Goal: Check status: Check status

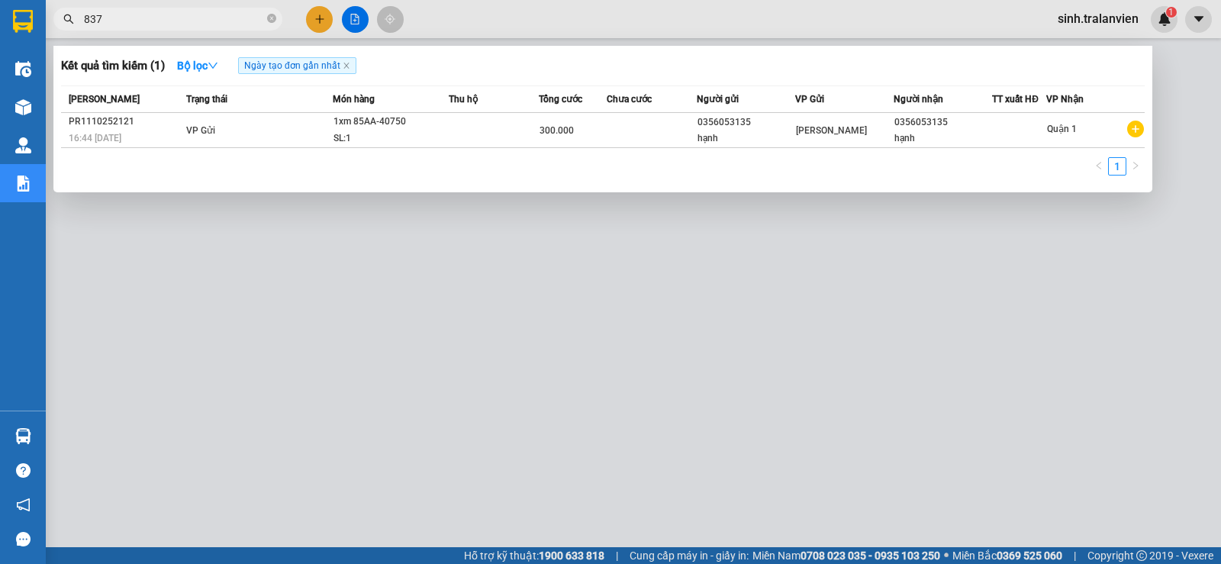
type input "8374"
click at [260, 21] on input "8374" at bounding box center [174, 19] width 180 height 17
click at [272, 24] on span at bounding box center [271, 19] width 9 height 15
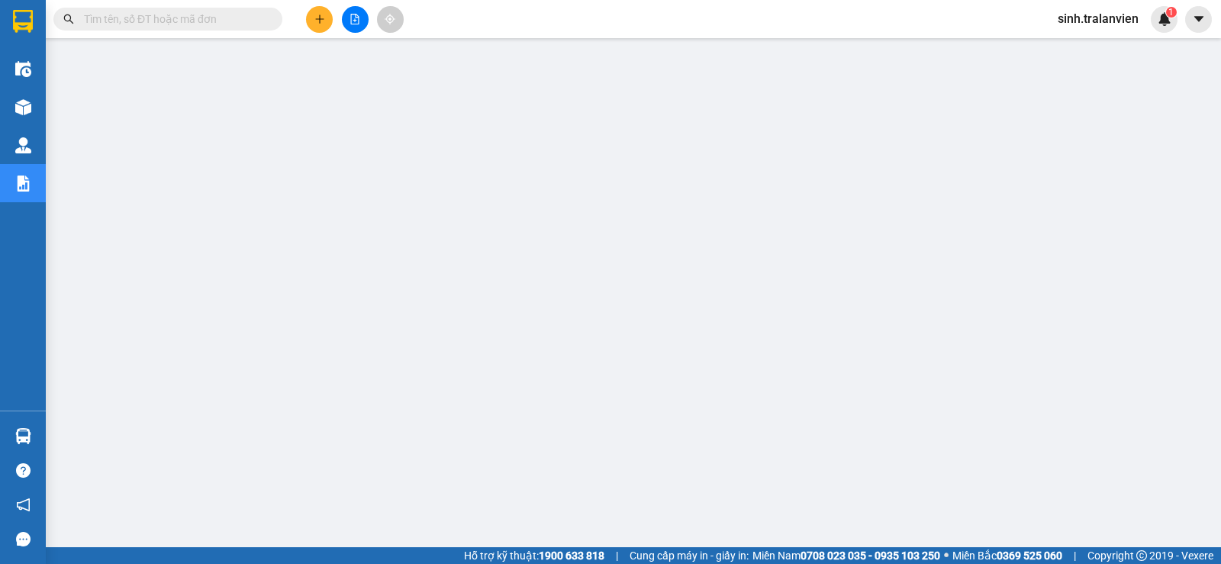
click at [533, 14] on div "Kết quả [PERSON_NAME] ( 1 ) Bộ lọc Ngày tạo [PERSON_NAME] nhất Mã ĐH Trạng thái…" at bounding box center [610, 19] width 1221 height 38
click at [233, 18] on input "text" at bounding box center [174, 19] width 180 height 17
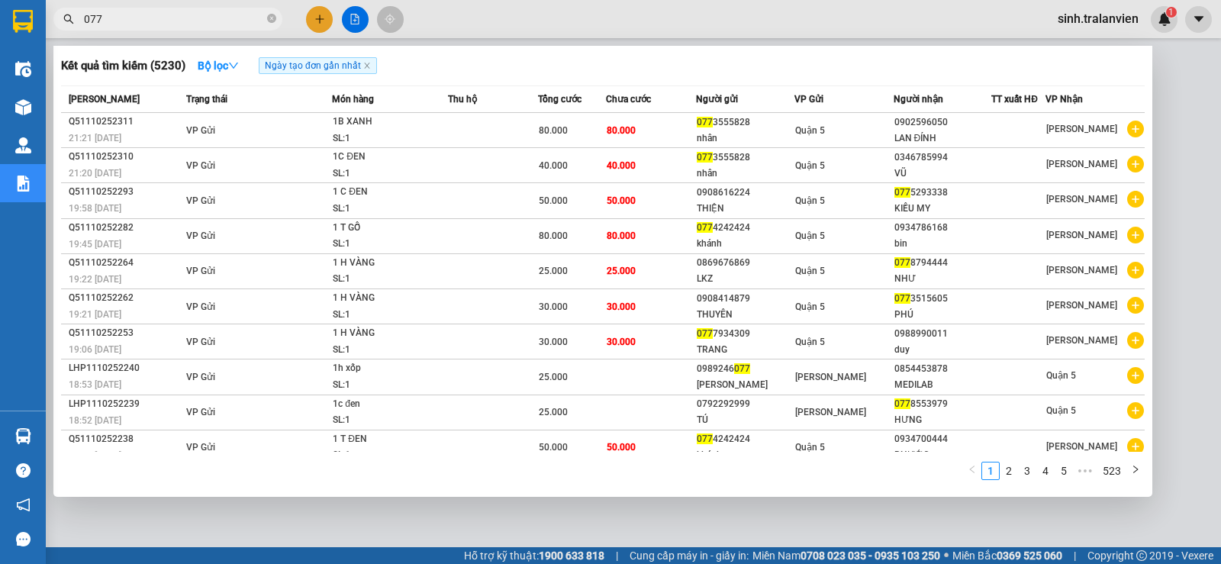
type input "077"
click at [276, 20] on span "077" at bounding box center [167, 19] width 229 height 23
click at [272, 18] on icon "close-circle" at bounding box center [271, 18] width 9 height 9
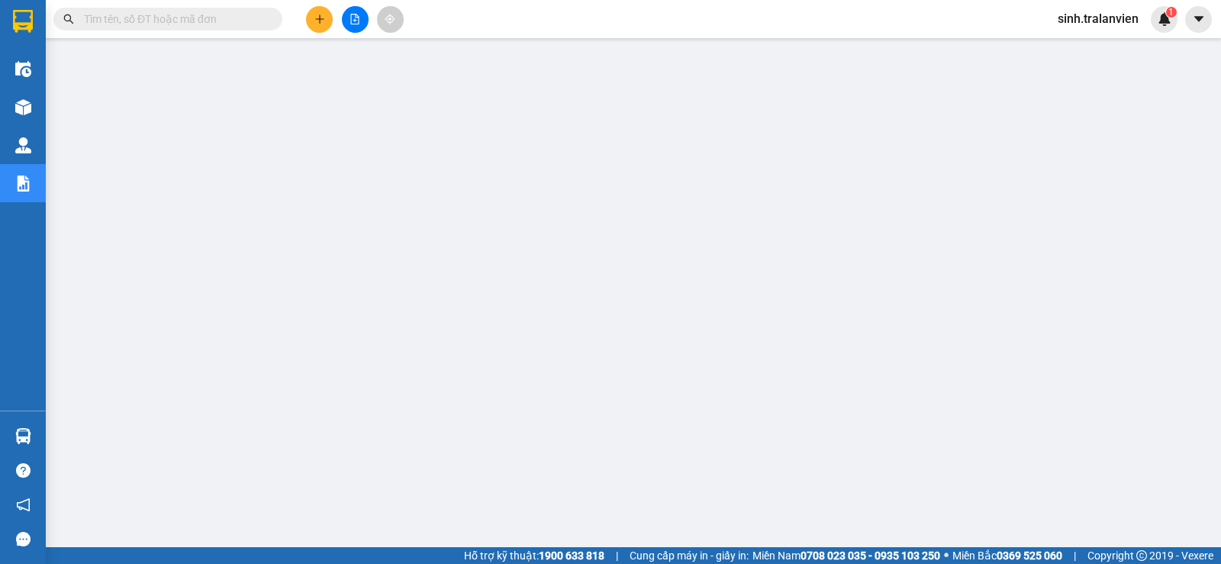
click at [209, 16] on input "text" at bounding box center [174, 19] width 180 height 17
click at [219, 24] on input "text" at bounding box center [174, 19] width 180 height 17
click at [221, 21] on input "text" at bounding box center [174, 19] width 180 height 17
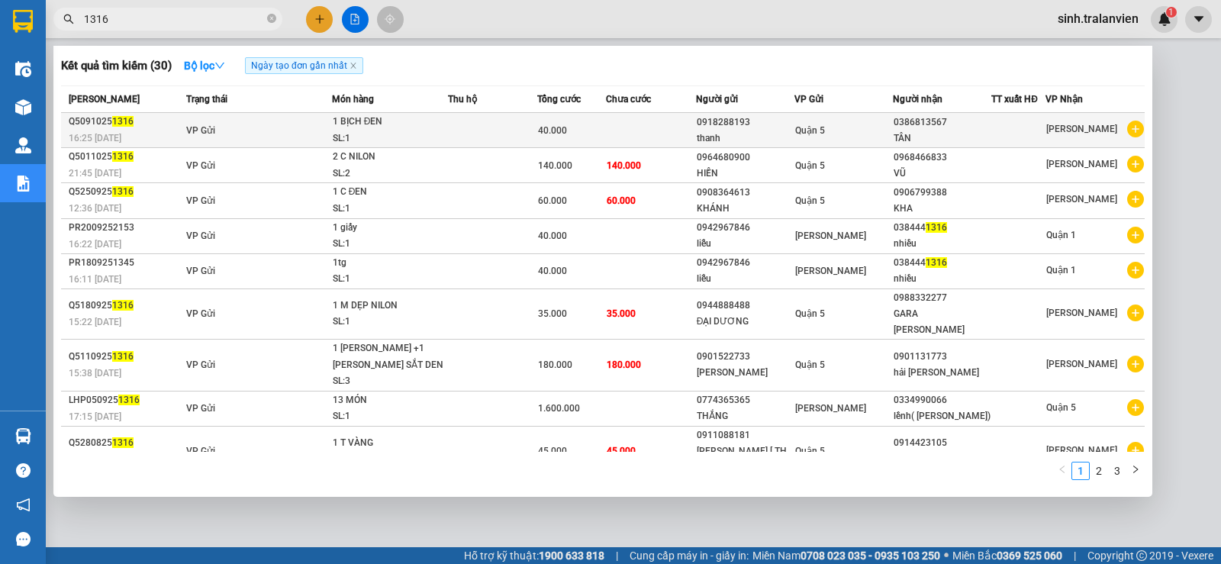
type input "1316"
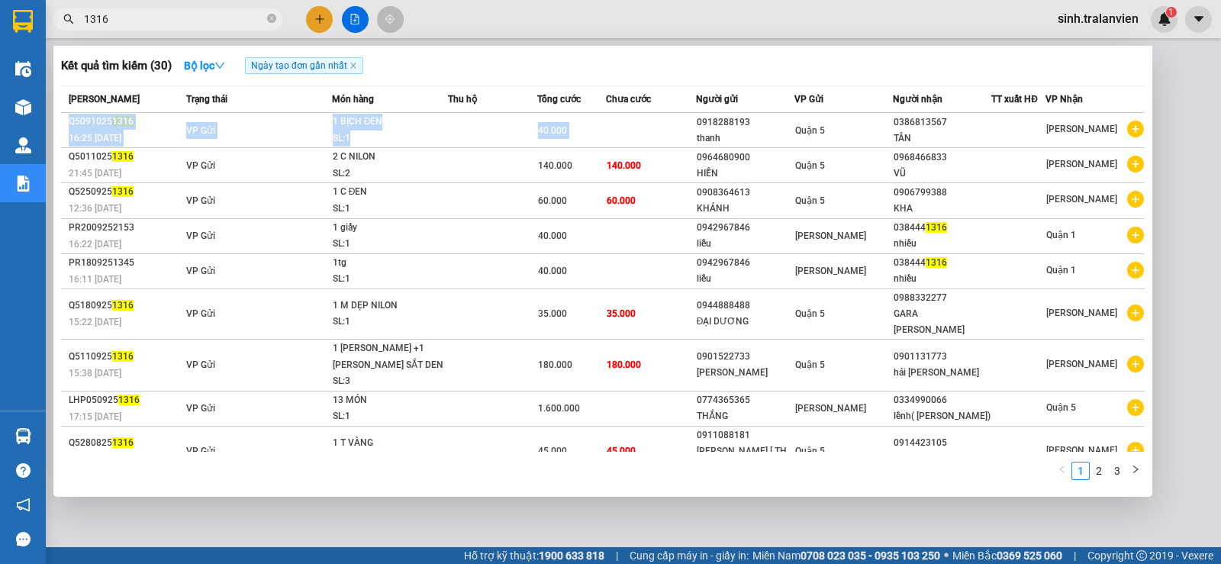
drag, startPoint x: 695, startPoint y: 125, endPoint x: 657, endPoint y: 81, distance: 58.0
click at [657, 81] on div "Kết quả [PERSON_NAME] ( 30 ) Bộ lọc Ngày tạo [PERSON_NAME] nhất Mã ĐH Trạng thá…" at bounding box center [602, 271] width 1099 height 451
click at [277, 19] on span "1316" at bounding box center [167, 19] width 229 height 23
click at [283, 17] on div "1316" at bounding box center [149, 19] width 298 height 23
click at [268, 18] on icon "close-circle" at bounding box center [271, 18] width 9 height 9
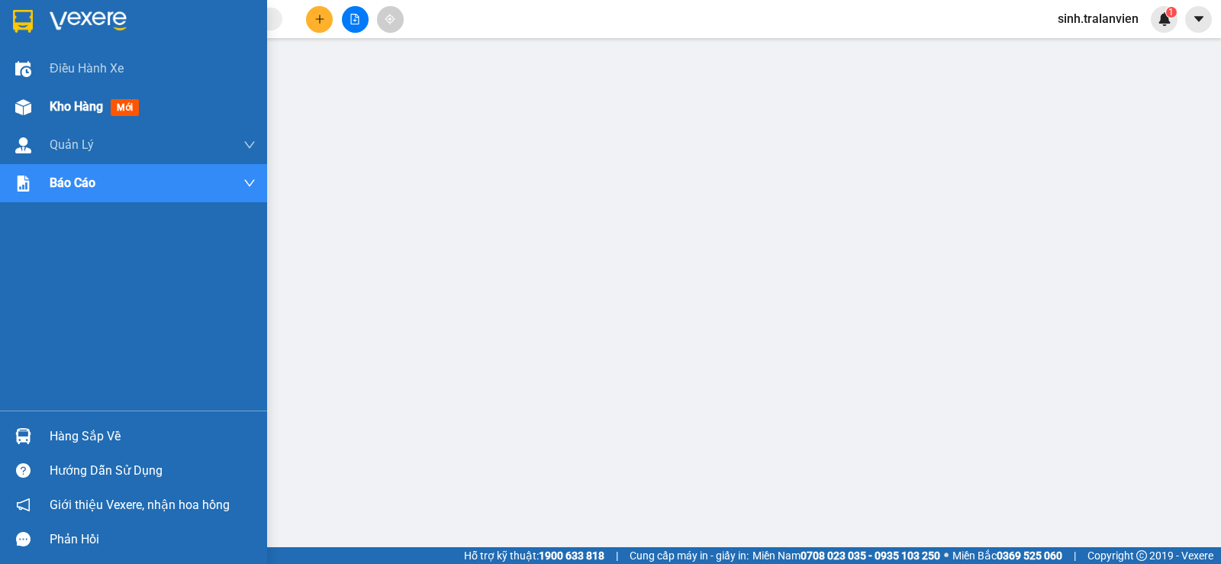
click at [76, 115] on div "Kho hàng mới" at bounding box center [97, 106] width 95 height 19
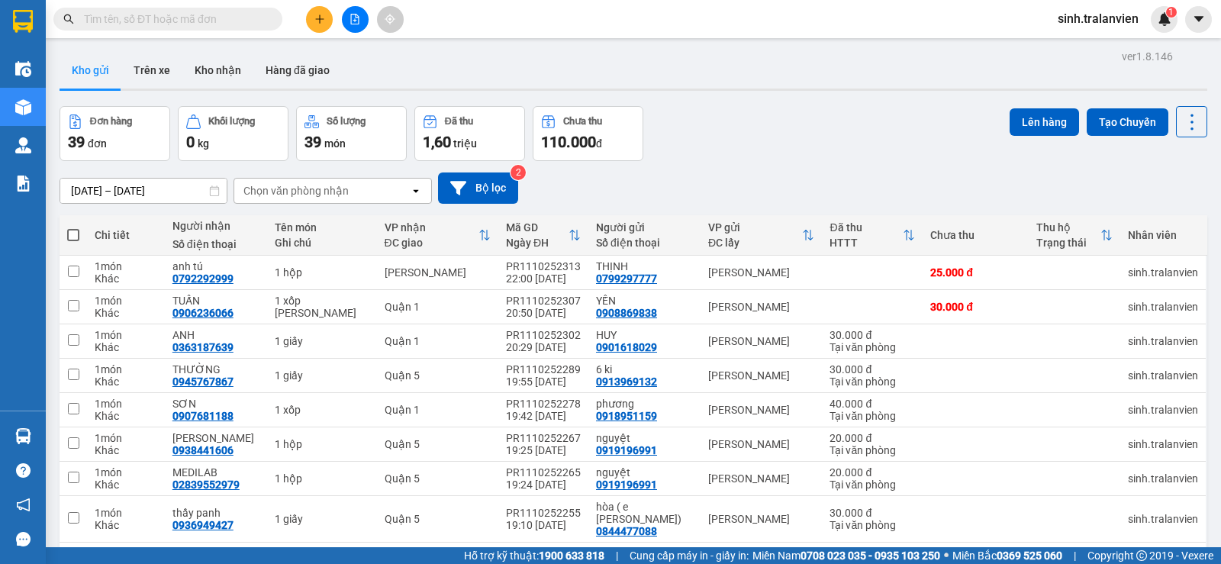
click at [157, 191] on input "[DATE] – [DATE]" at bounding box center [143, 191] width 166 height 24
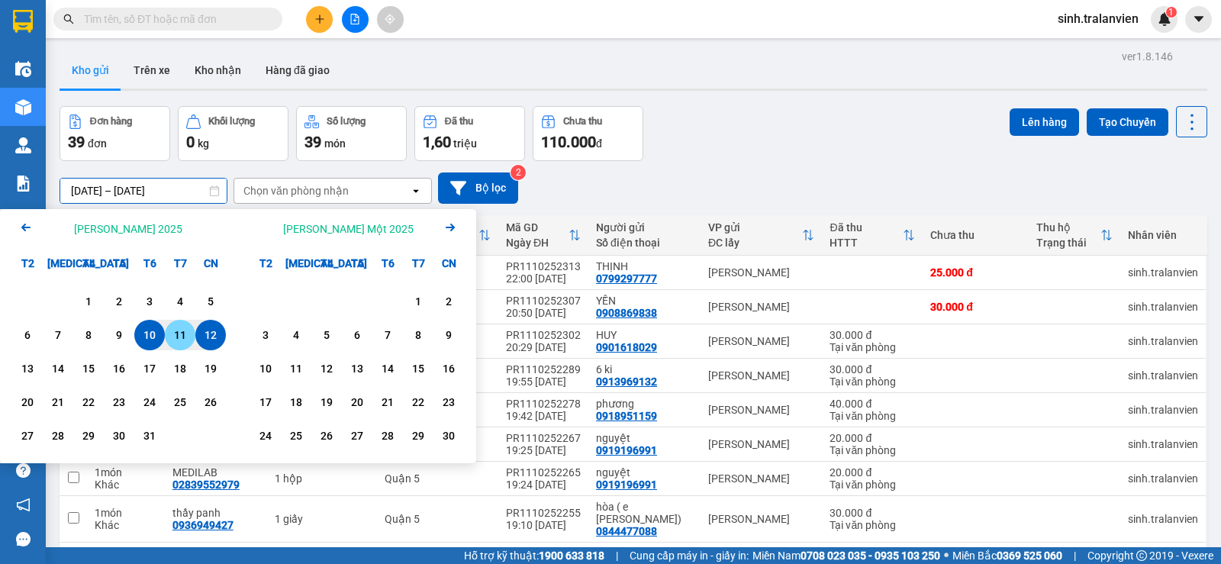
click at [213, 337] on div "12" at bounding box center [210, 335] width 21 height 18
type input "[DATE] – [DATE]"
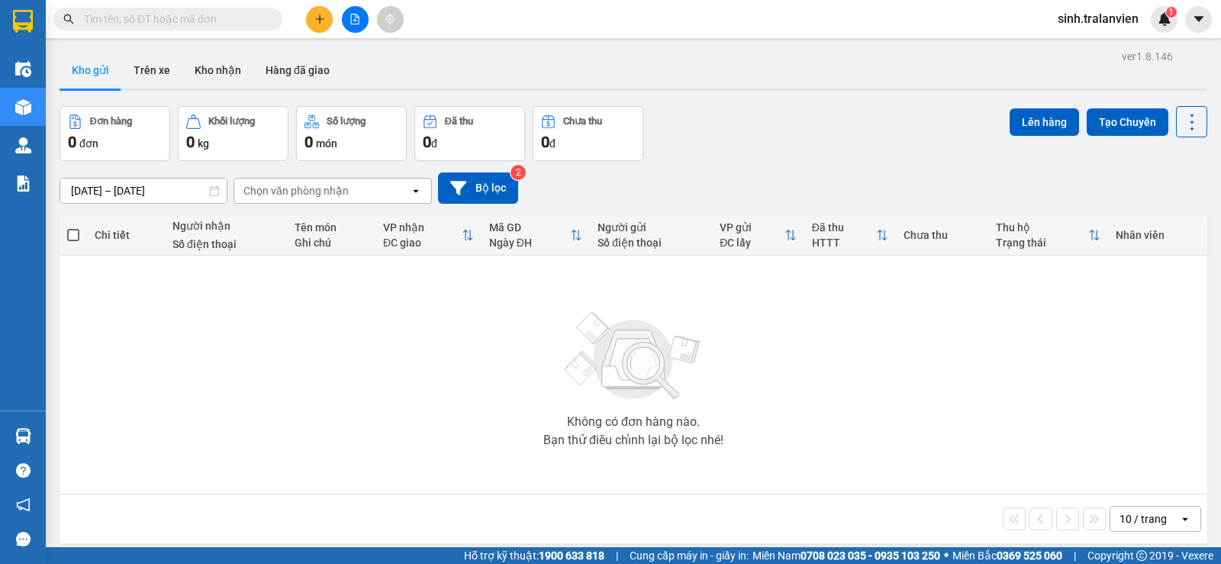
click at [228, 2] on div "Kết quả [PERSON_NAME] ( 30 ) Bộ lọc Ngày tạo [PERSON_NAME] nhất Mã ĐH Trạng thá…" at bounding box center [610, 19] width 1221 height 38
click at [228, 10] on span at bounding box center [167, 19] width 229 height 23
click at [221, 18] on input "text" at bounding box center [174, 19] width 180 height 17
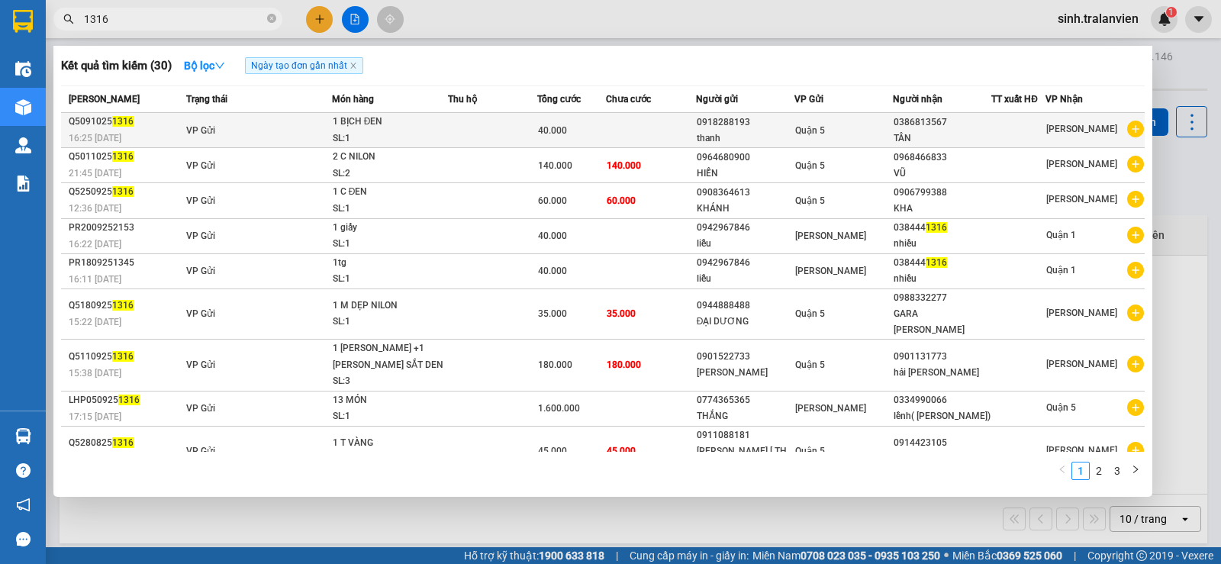
type input "1316"
click at [731, 120] on div "0918288193" at bounding box center [745, 123] width 97 height 16
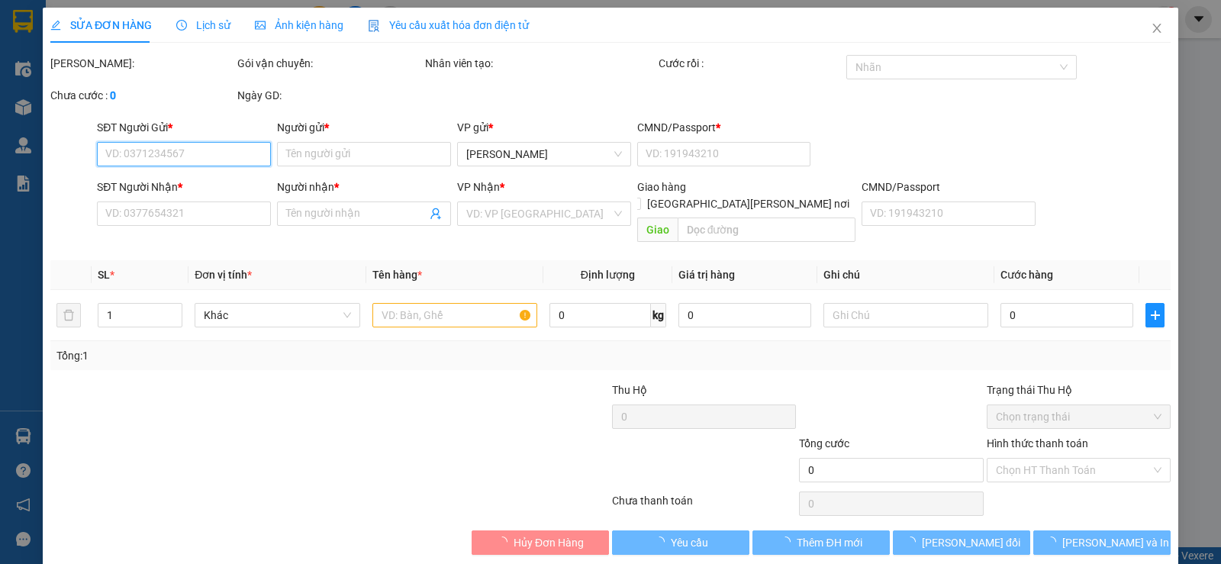
type input "0918288193"
type input "thanh"
type input "1"
type input "0386813567"
type input "TÂN"
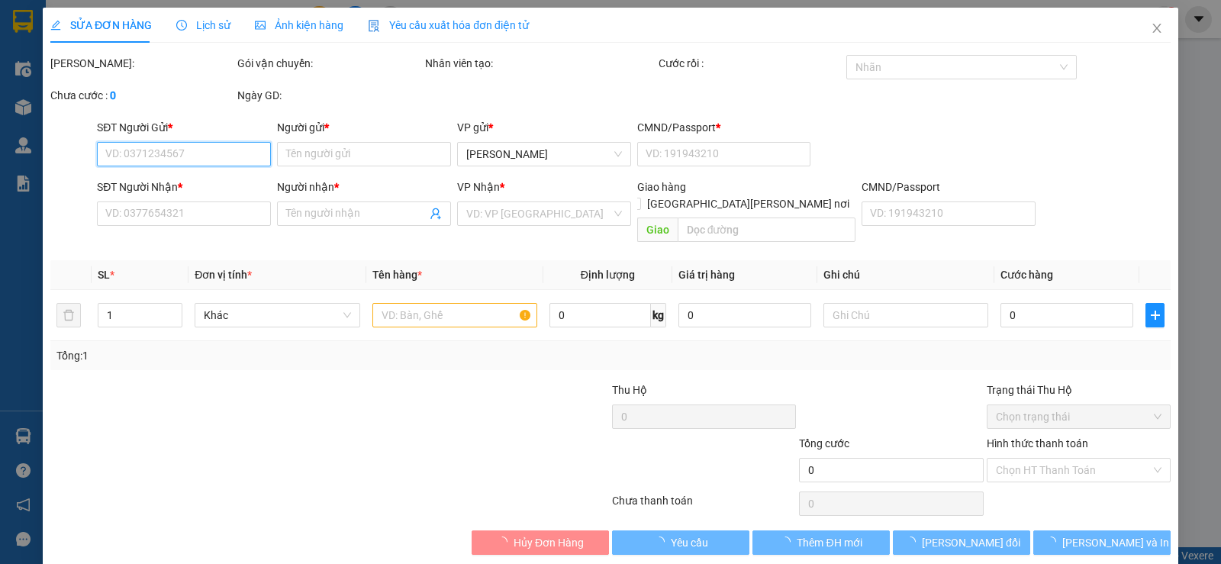
type input "40.000"
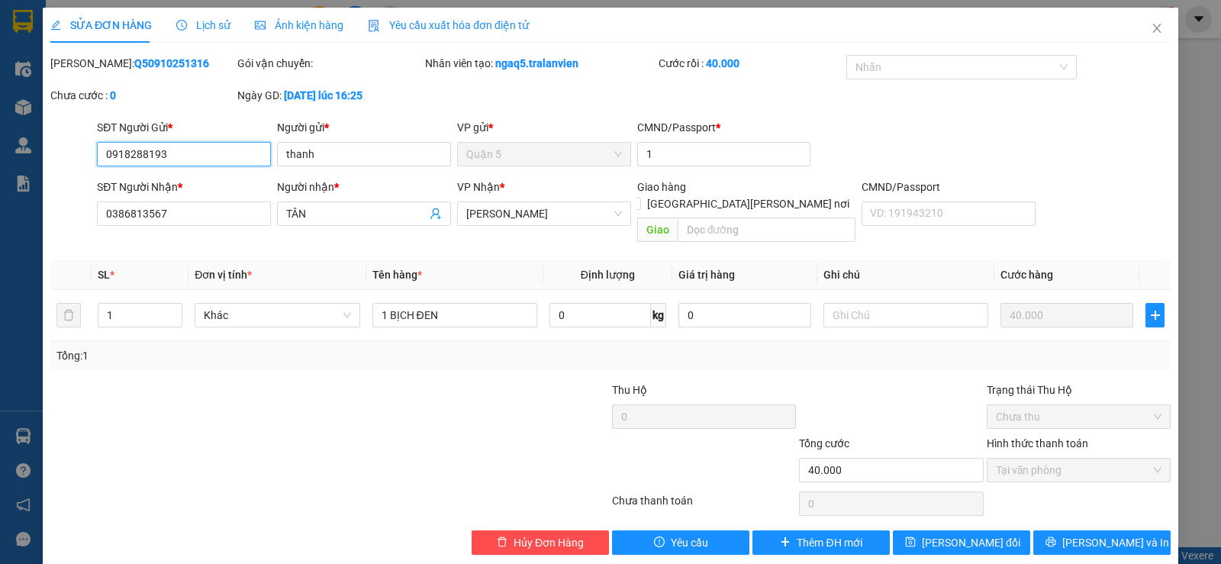
click at [197, 154] on input "0918288193" at bounding box center [184, 154] width 174 height 24
click at [1151, 33] on icon "close" at bounding box center [1157, 28] width 12 height 12
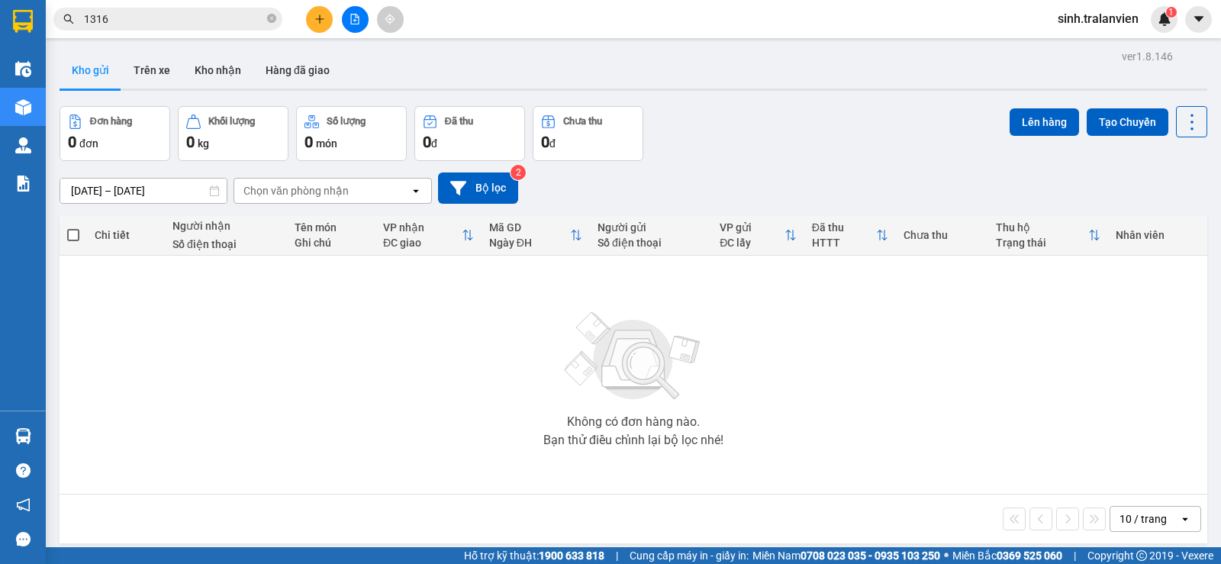
click at [194, 15] on input "1316" at bounding box center [174, 19] width 180 height 17
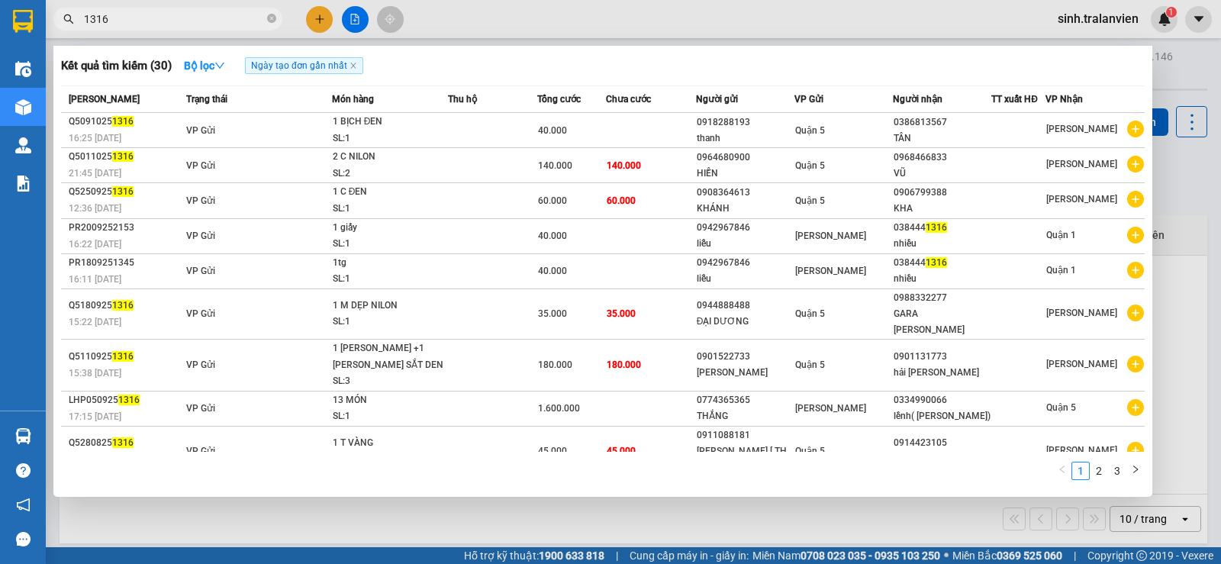
click at [194, 15] on input "1316" at bounding box center [174, 19] width 180 height 17
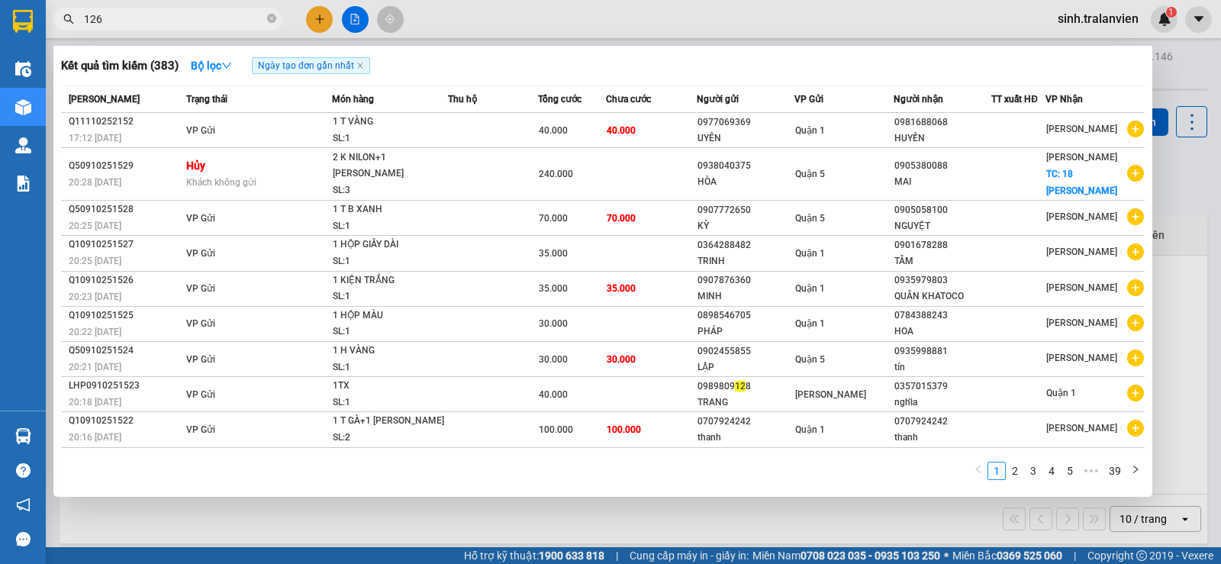
type input "1266"
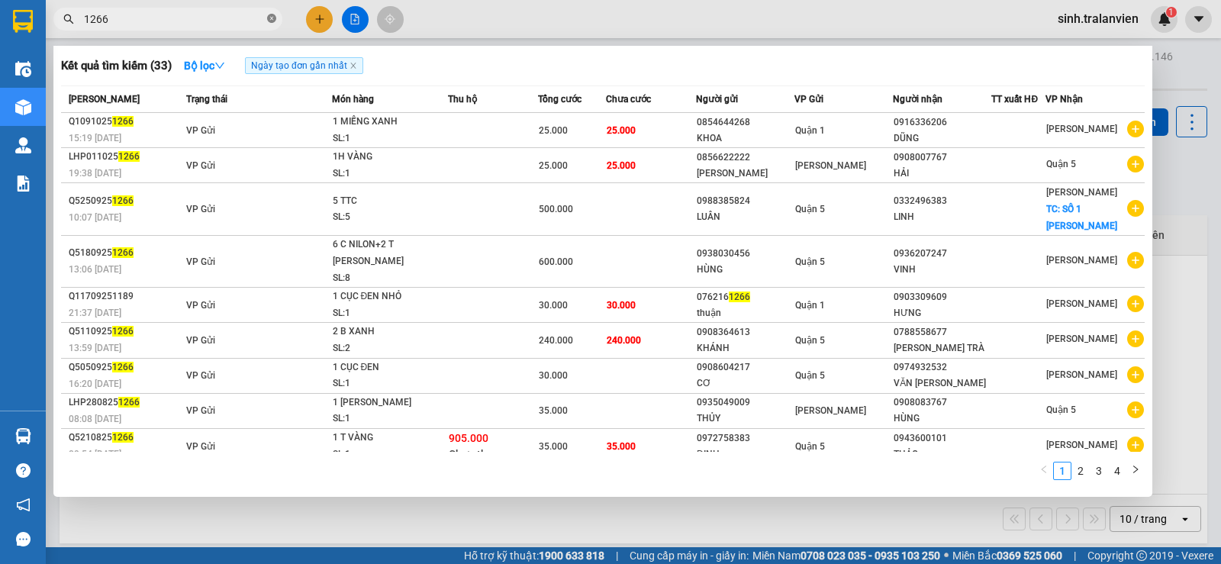
click at [270, 21] on icon "close-circle" at bounding box center [271, 18] width 9 height 9
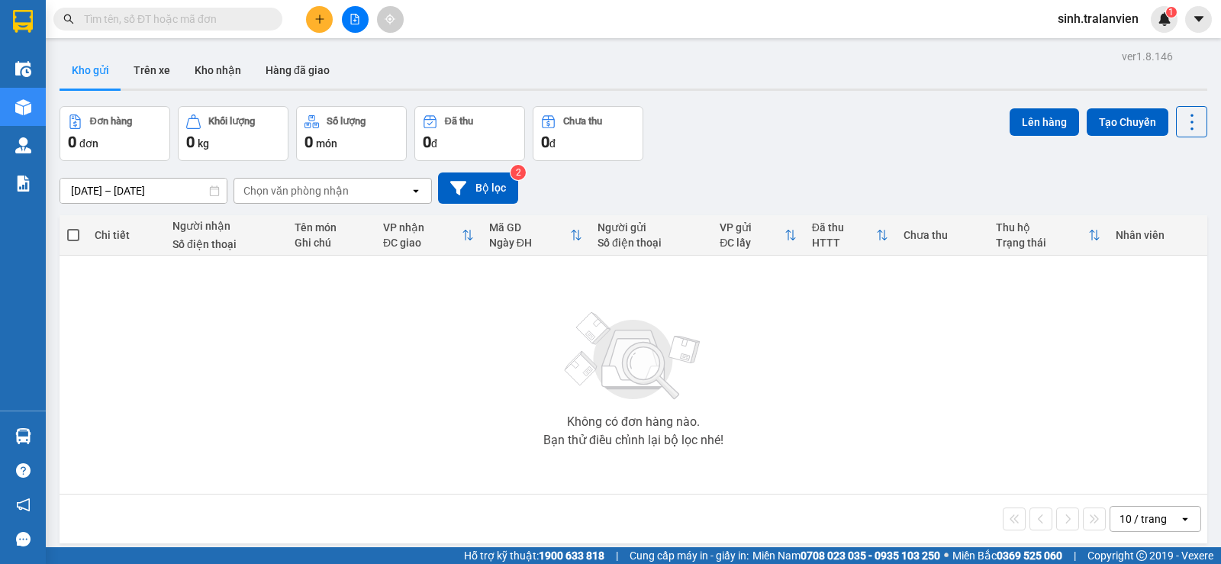
click at [511, 23] on div "Kết quả [PERSON_NAME] ( 33 ) Bộ lọc Ngày tạo [PERSON_NAME] nhất Mã ĐH Trạng thá…" at bounding box center [610, 19] width 1221 height 38
